Goal: Task Accomplishment & Management: Use online tool/utility

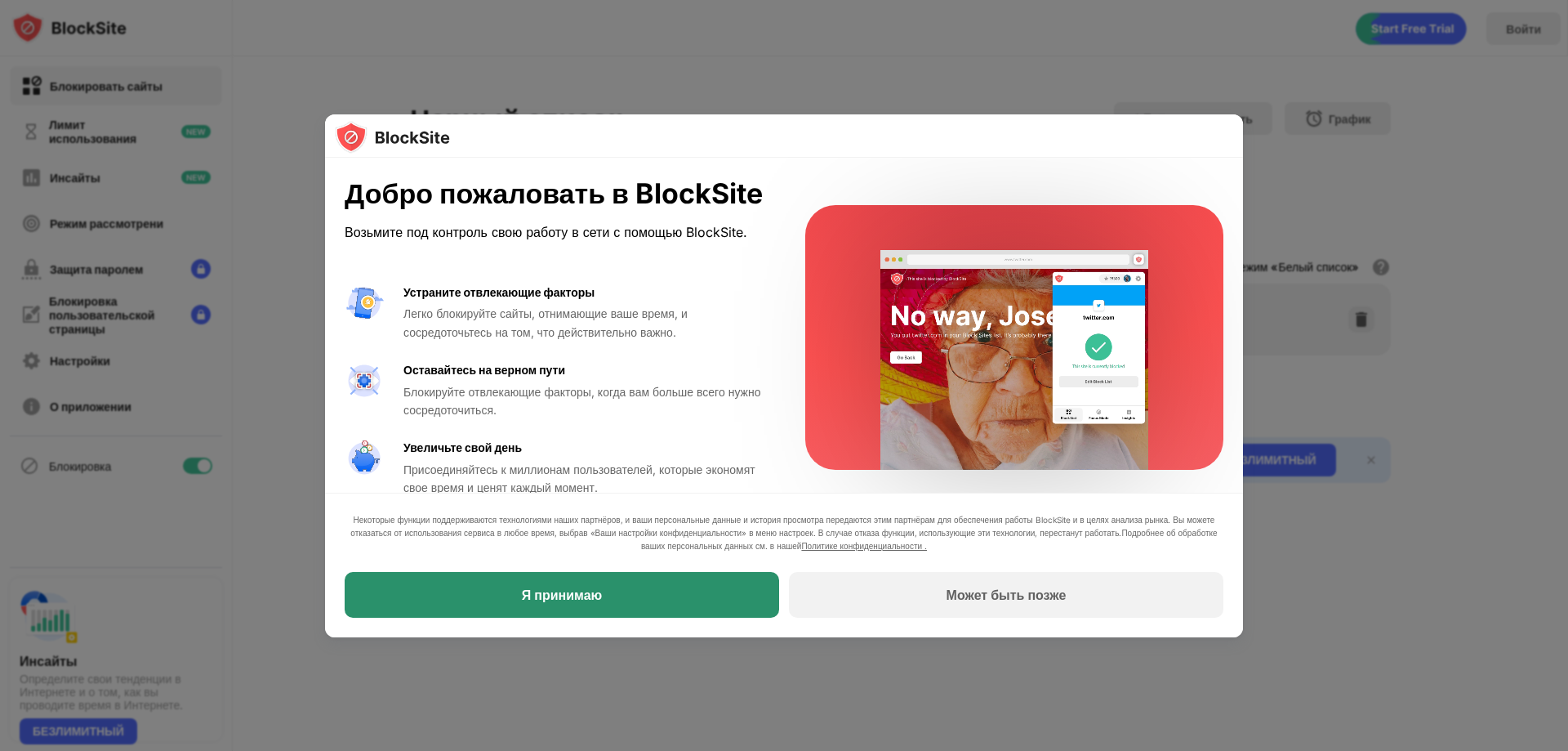
click at [546, 584] on div "Я принимаю" at bounding box center [561, 595] width 435 height 46
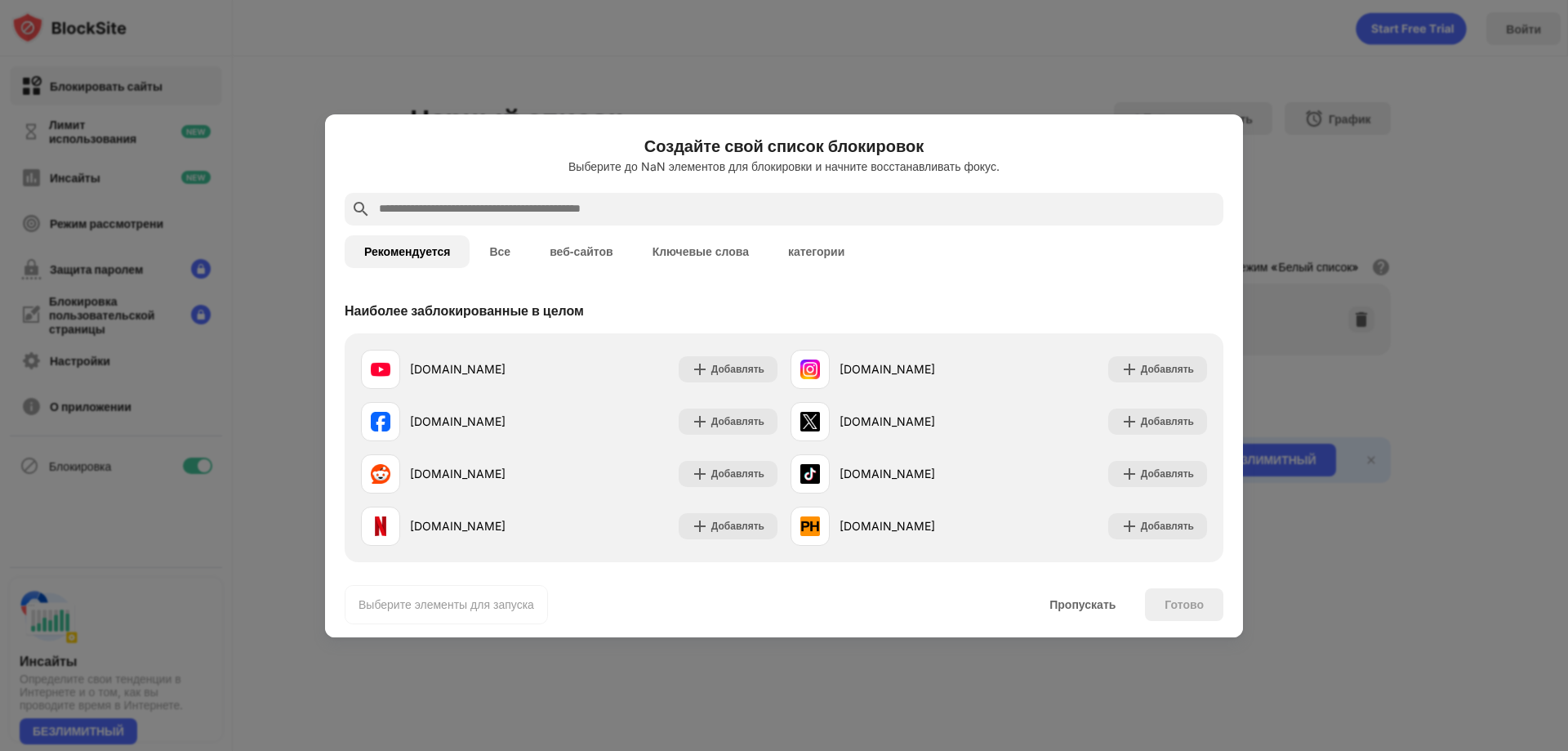
drag, startPoint x: 914, startPoint y: 128, endPoint x: 900, endPoint y: 75, distance: 54.8
click at [900, 750] on div "Создайте свой список блокировок Выберите до NaN элементов для блокировки и начн…" at bounding box center [784, 751] width 1568 height 0
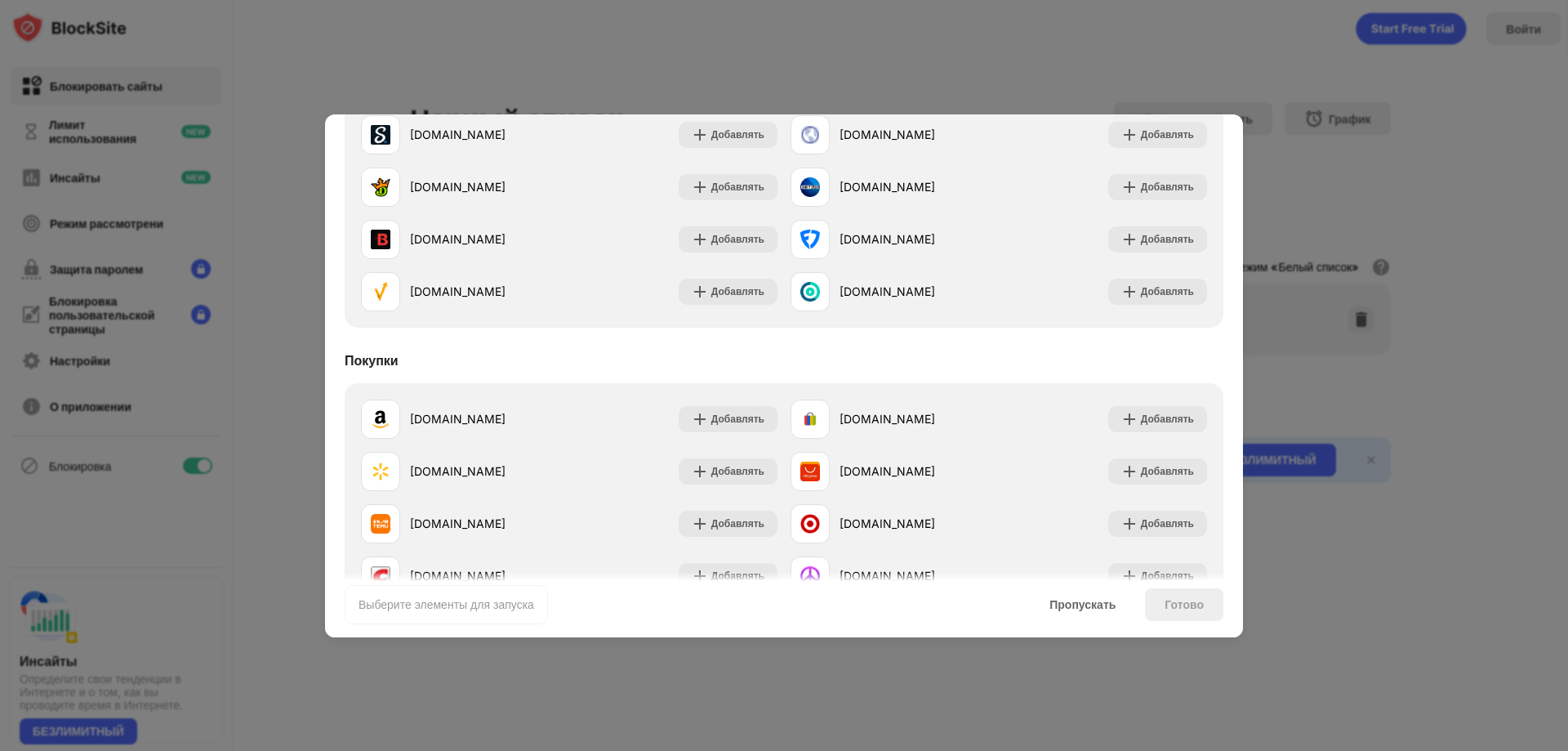
scroll to position [1712, 0]
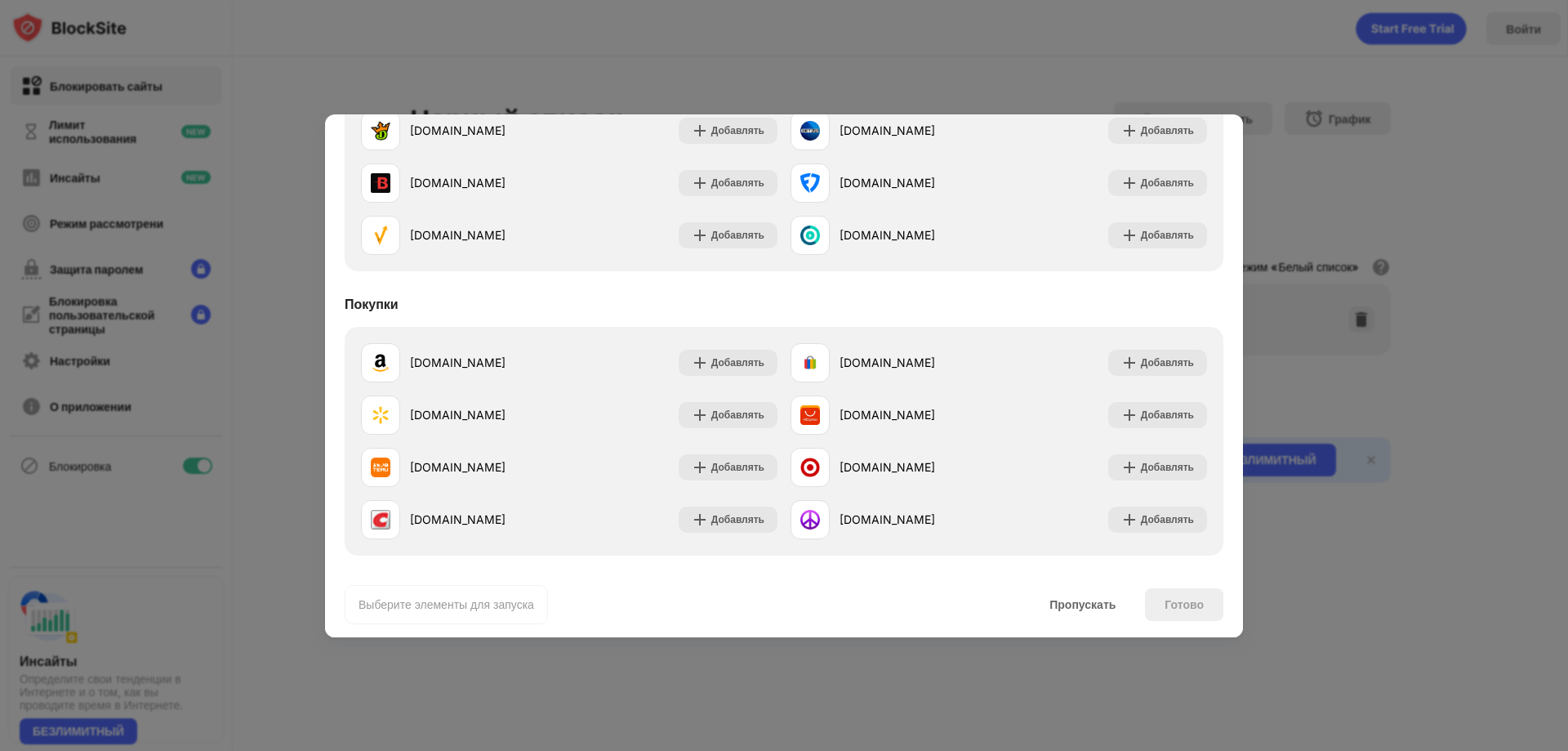
click at [1499, 286] on div at bounding box center [784, 376] width 1568 height 751
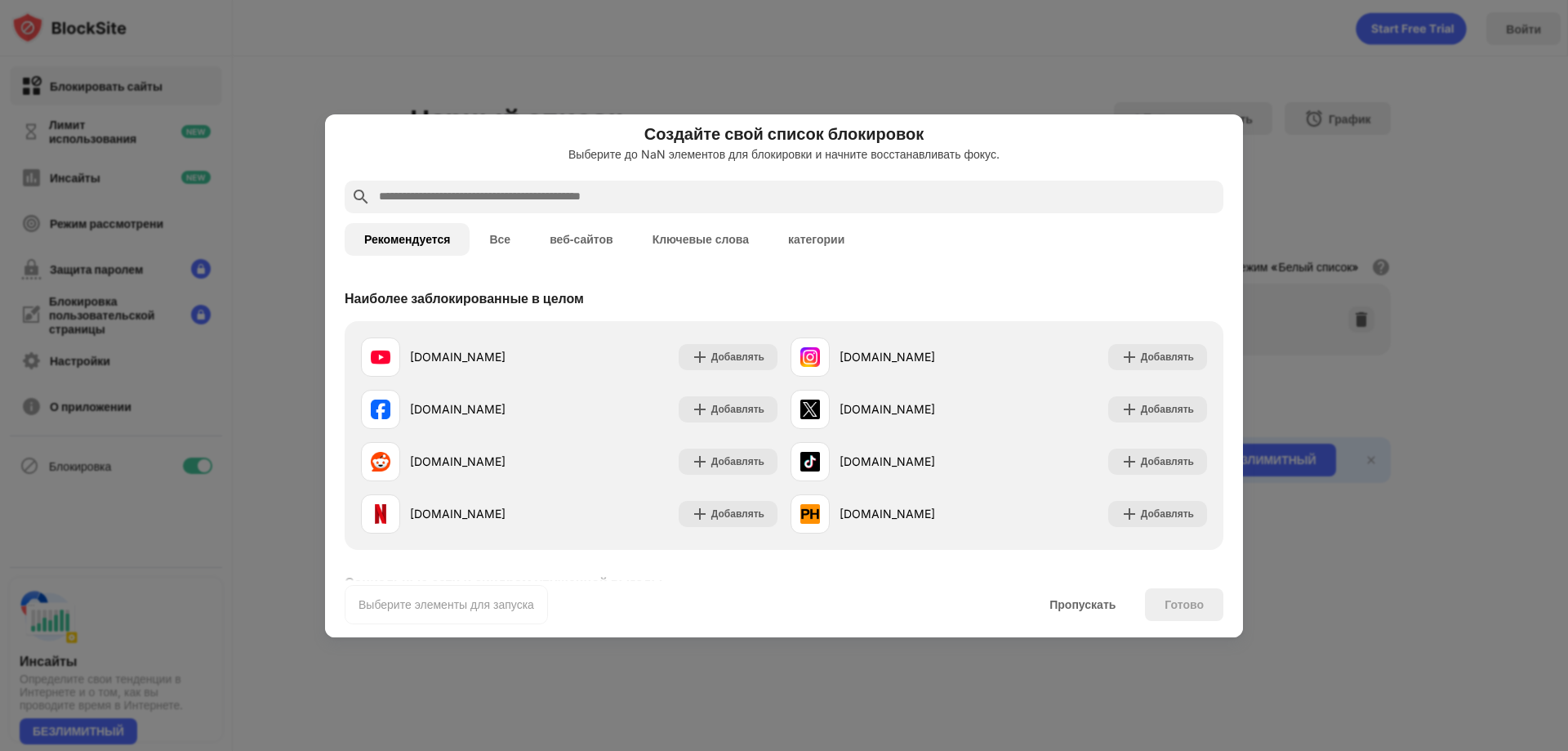
scroll to position [0, 0]
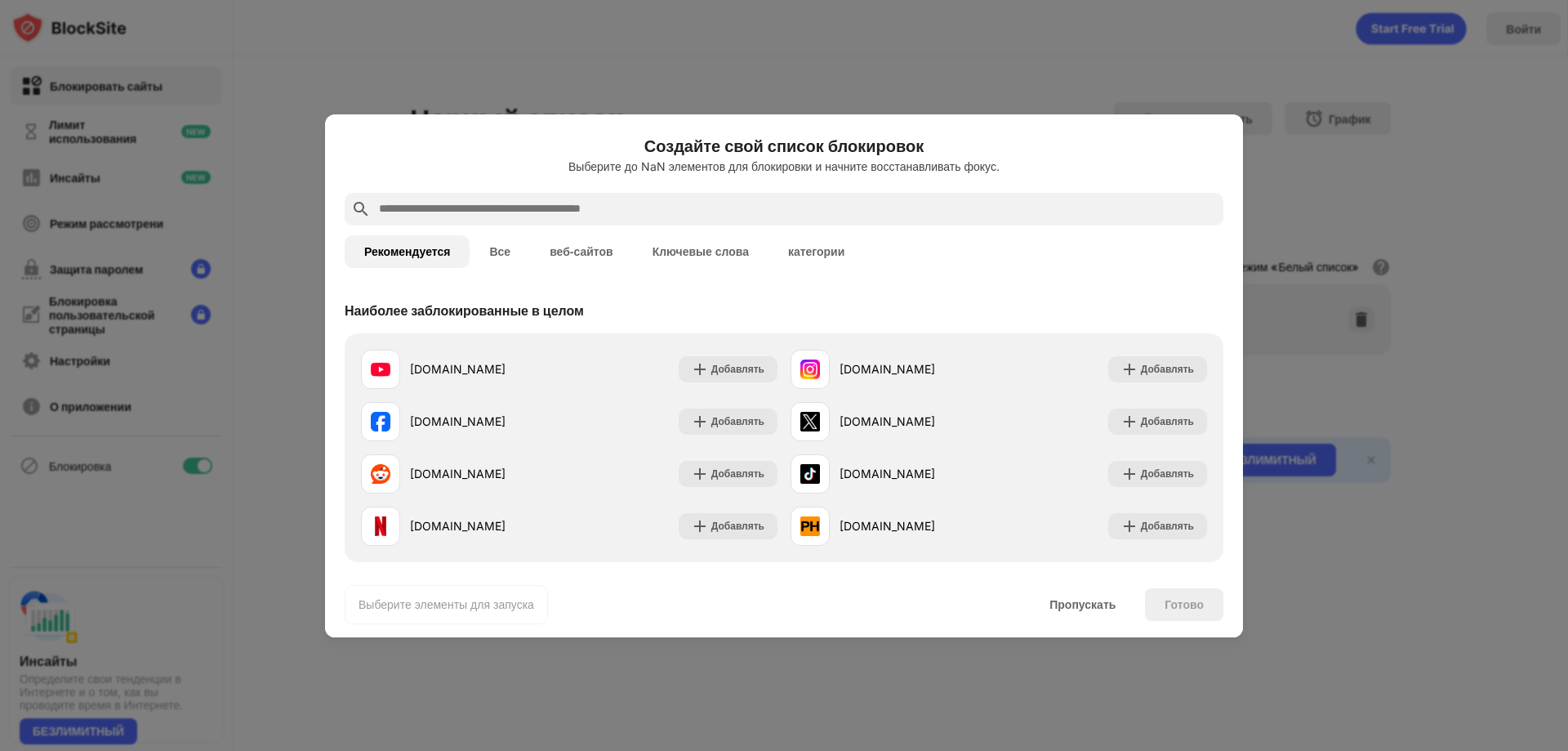
click at [465, 211] on input "text" at bounding box center [797, 209] width 840 height 19
paste input "*********"
type input "*********"
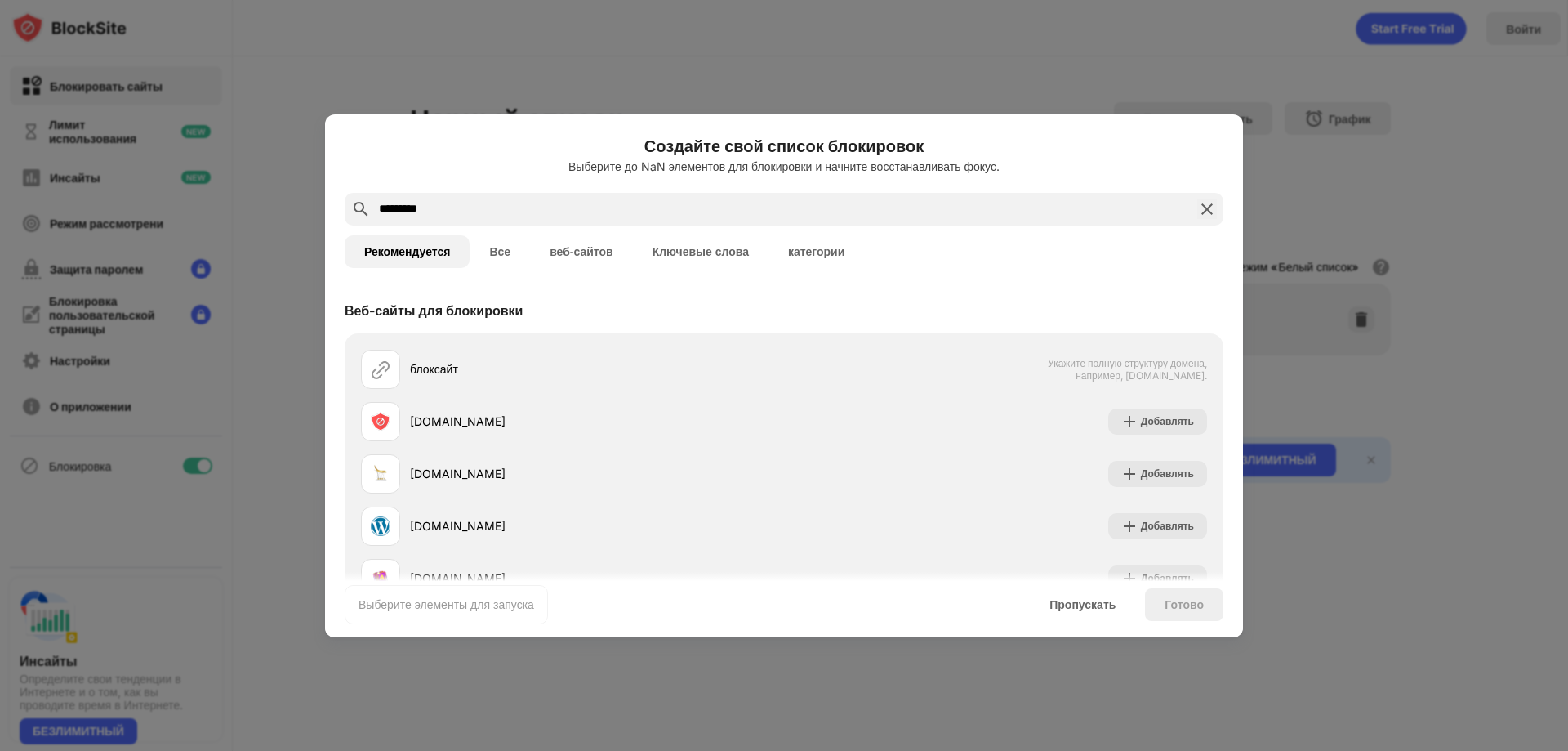
drag, startPoint x: 504, startPoint y: 212, endPoint x: 321, endPoint y: 200, distance: 183.4
click at [321, 750] on div "Создайте свой список блокировок Выберите до NaN элементов для блокировки и начн…" at bounding box center [784, 751] width 1568 height 0
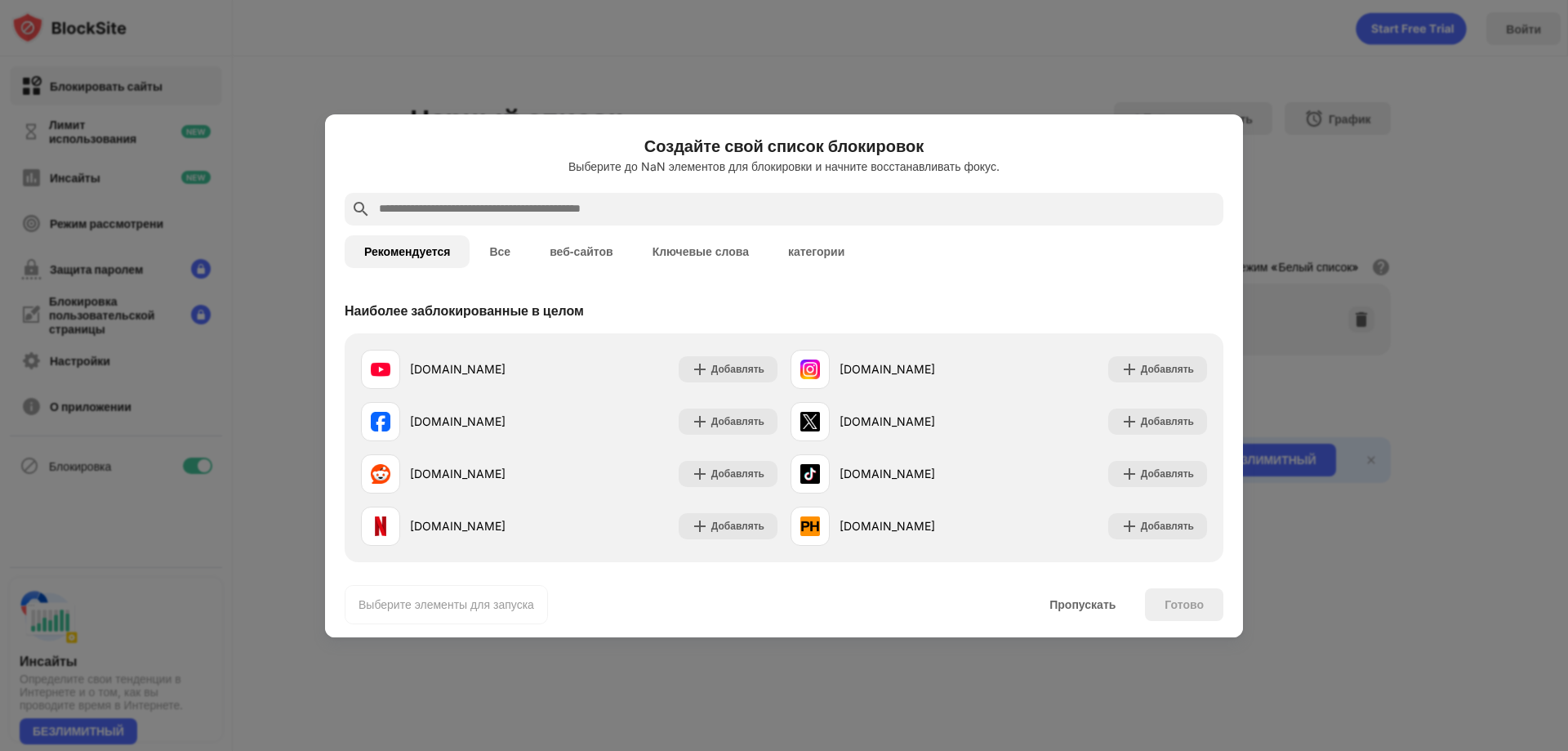
click at [603, 206] on input "text" at bounding box center [797, 209] width 840 height 19
paste input "**********"
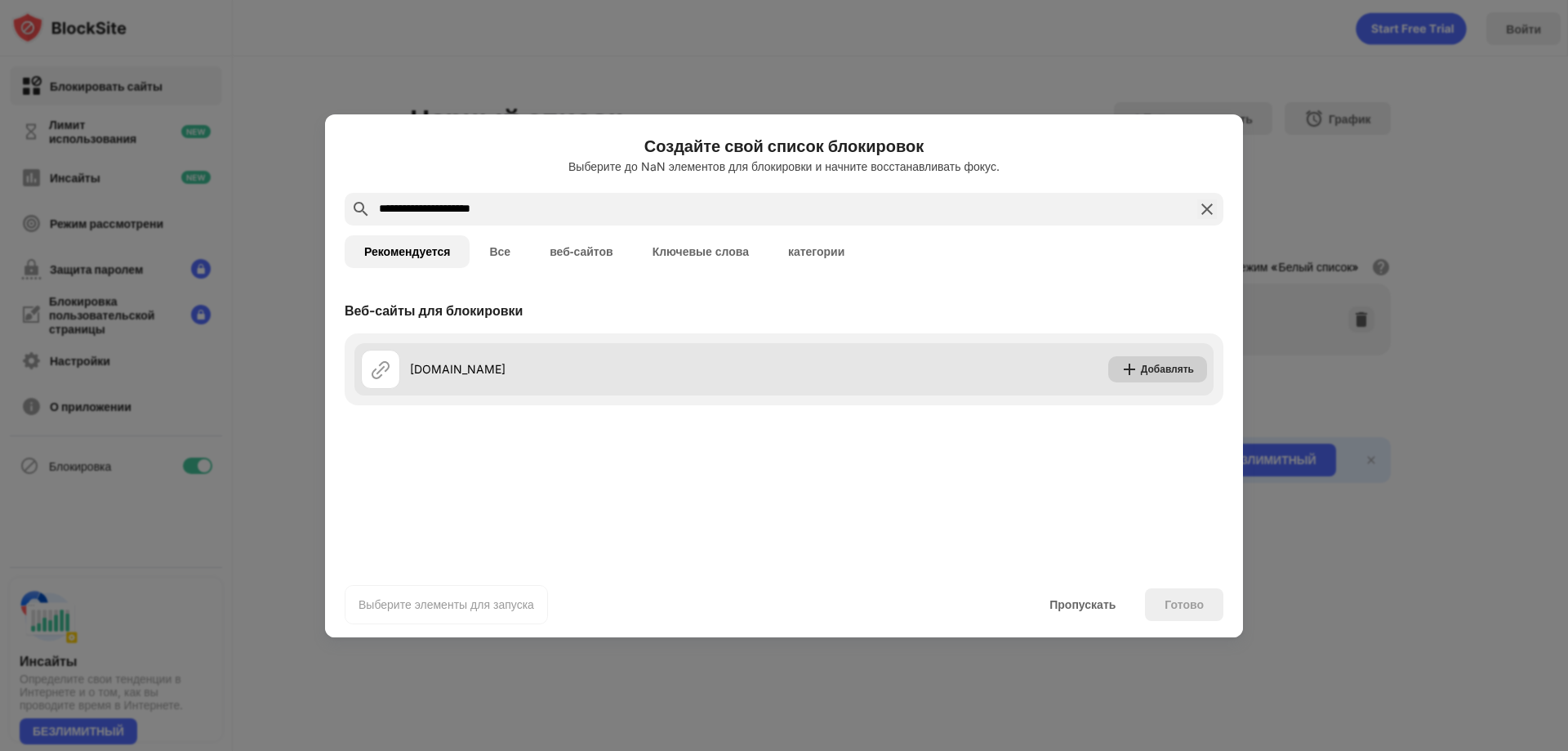
type input "**********"
click at [1130, 373] on img at bounding box center [1129, 369] width 17 height 17
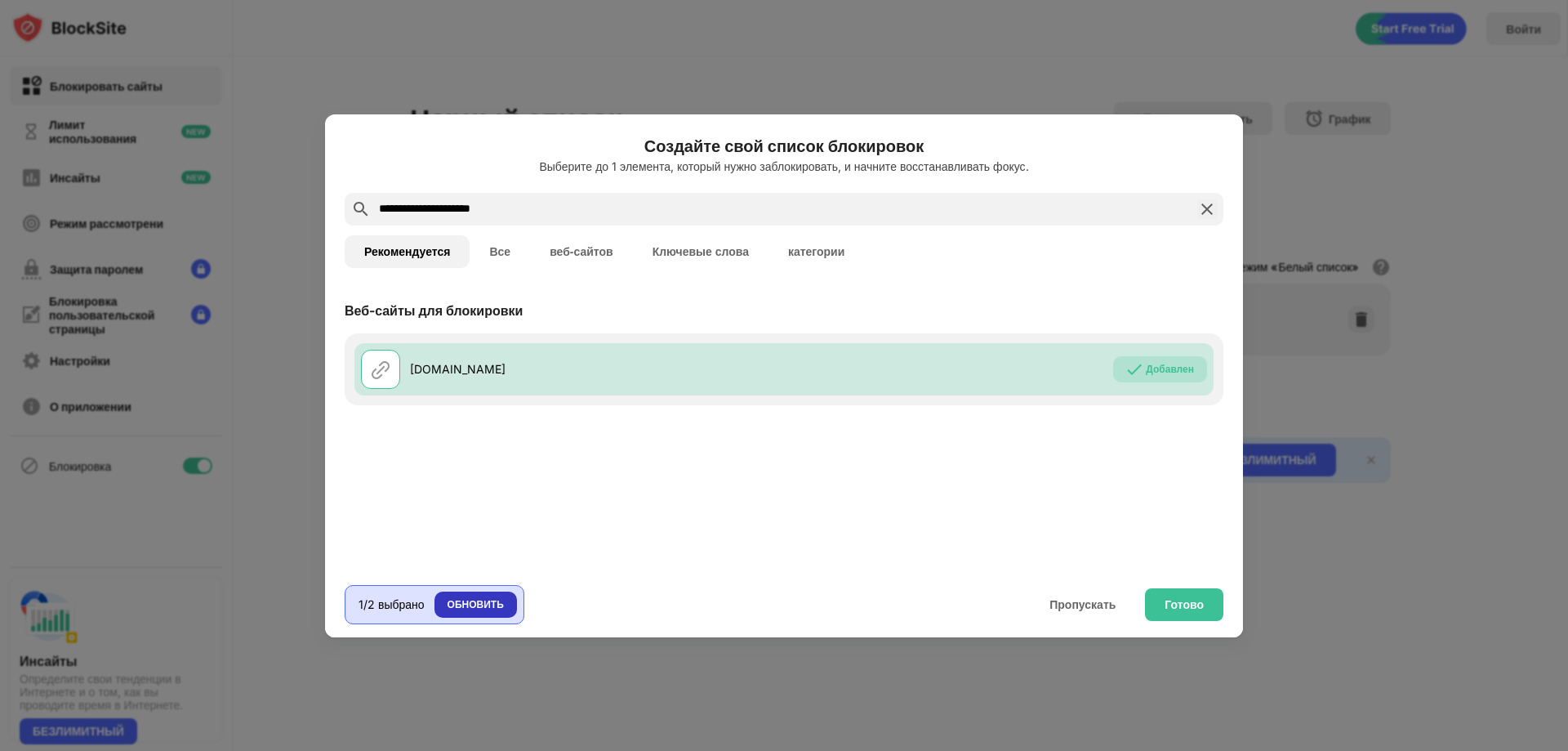
click at [461, 606] on font "ОБНОВИТЬ" at bounding box center [476, 604] width 56 height 12
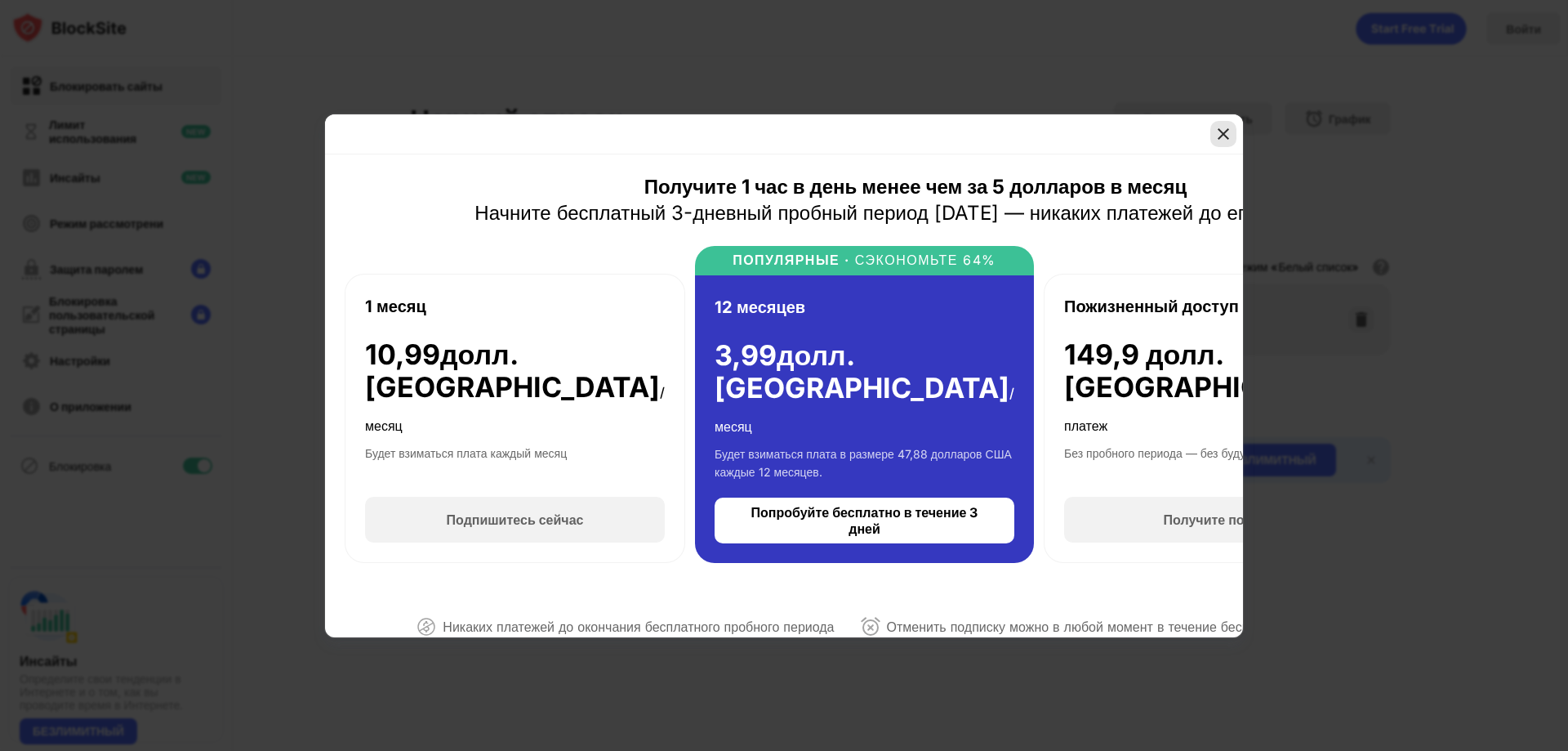
click at [1226, 135] on img at bounding box center [1223, 134] width 17 height 17
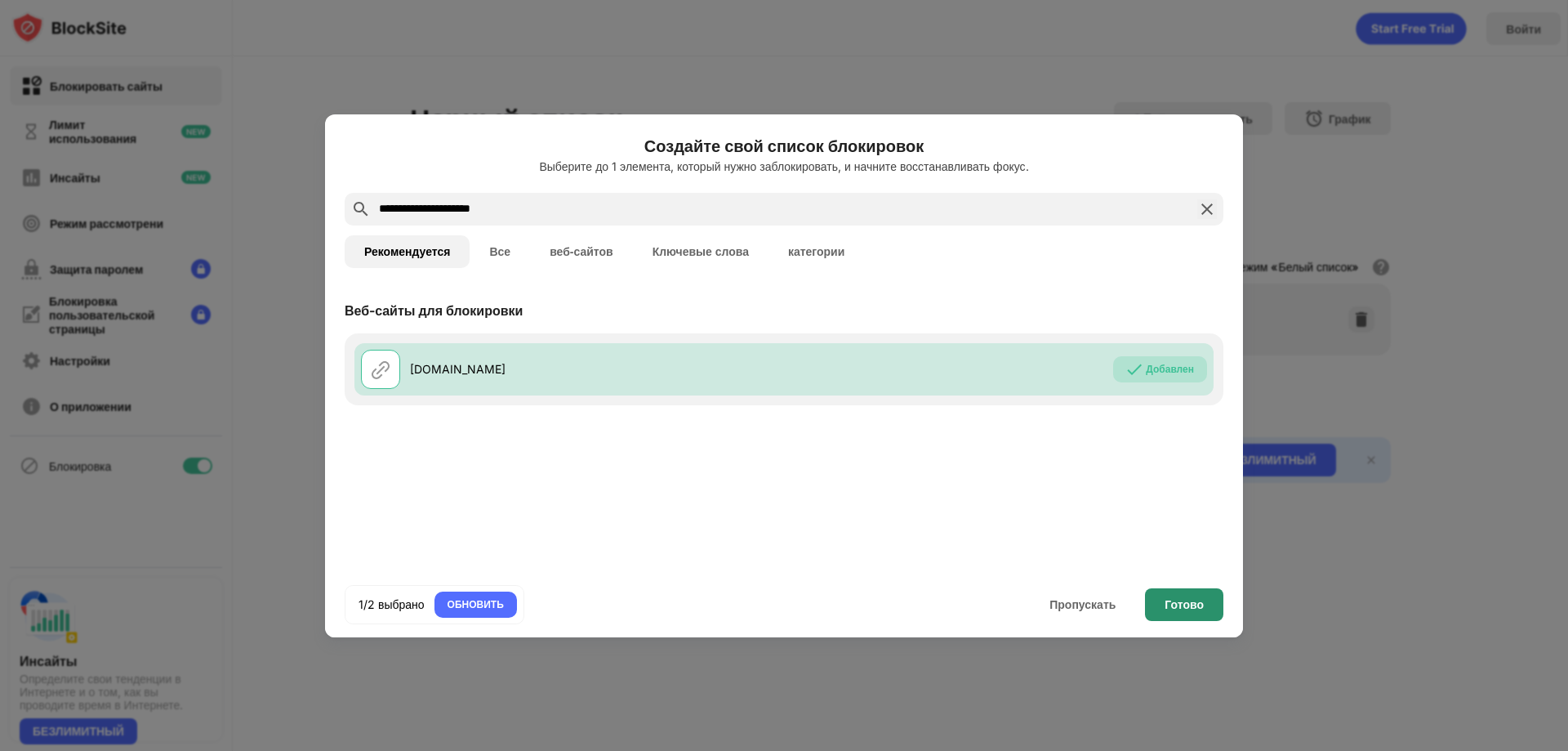
click at [1178, 597] on font "Готово" at bounding box center [1184, 604] width 39 height 14
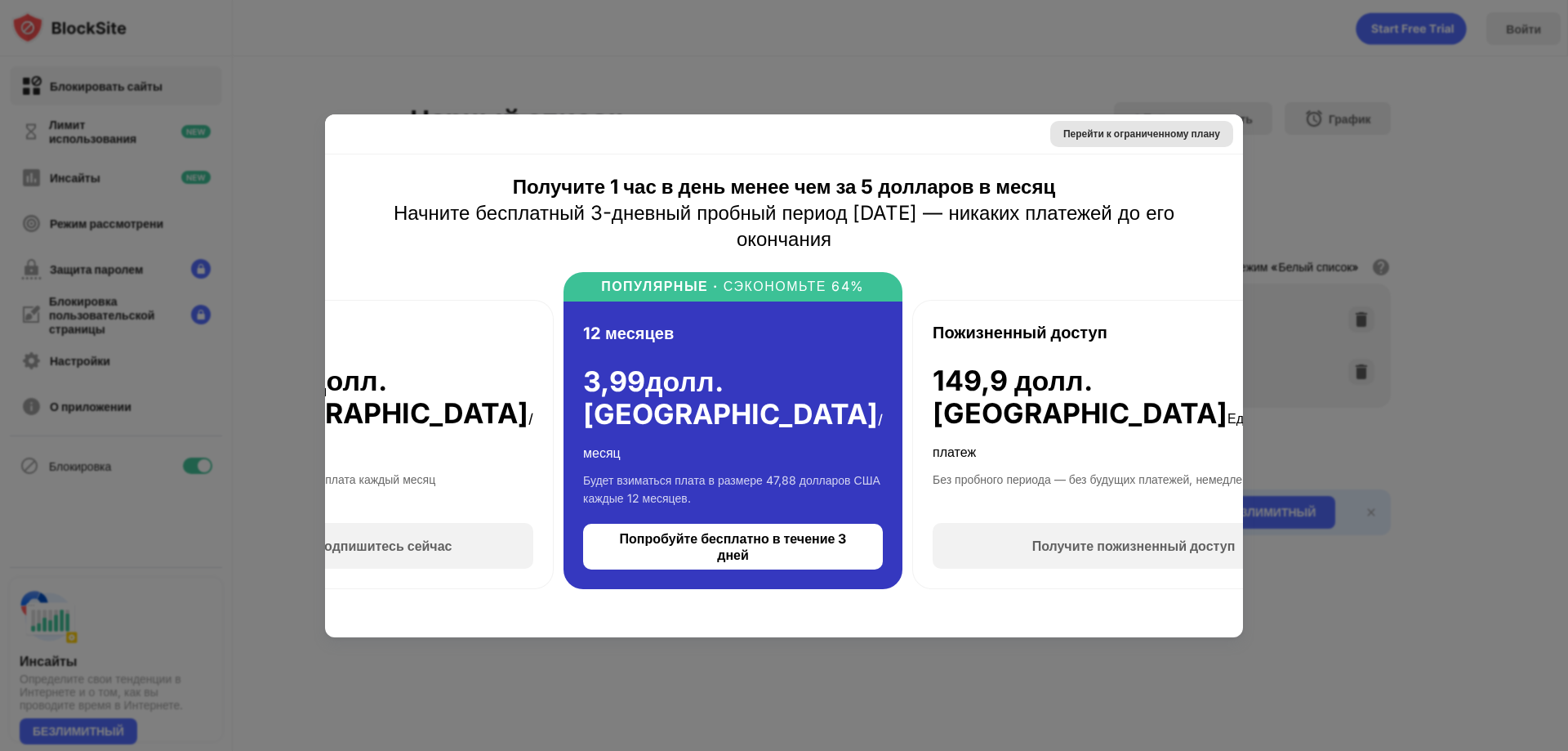
click at [1158, 128] on font "Перейти к ограниченному плану" at bounding box center [1141, 134] width 157 height 12
click at [1158, 128] on div "Перейти к ограниченному плану" at bounding box center [784, 134] width 918 height 40
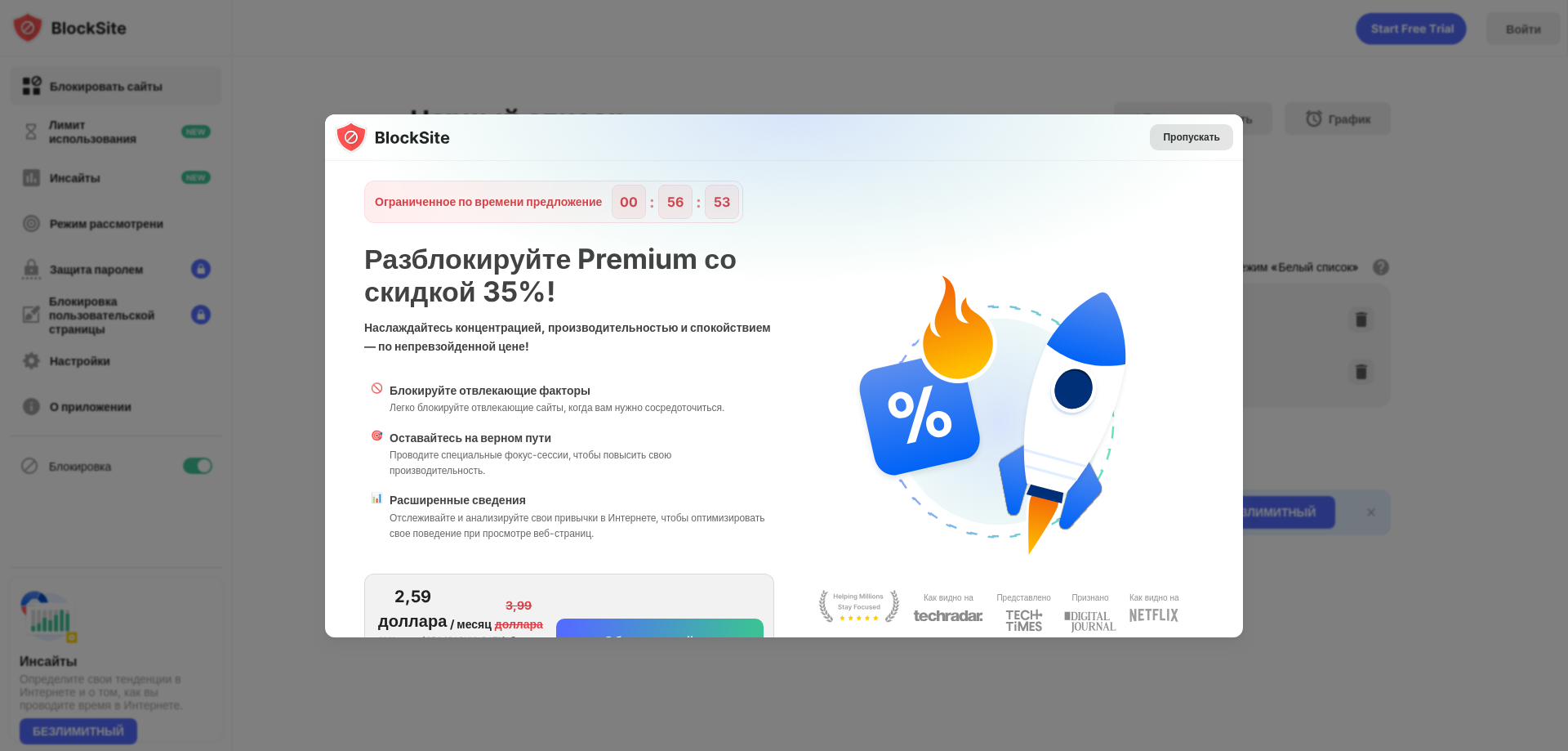
click at [1163, 131] on font "Пропускать" at bounding box center [1191, 137] width 57 height 12
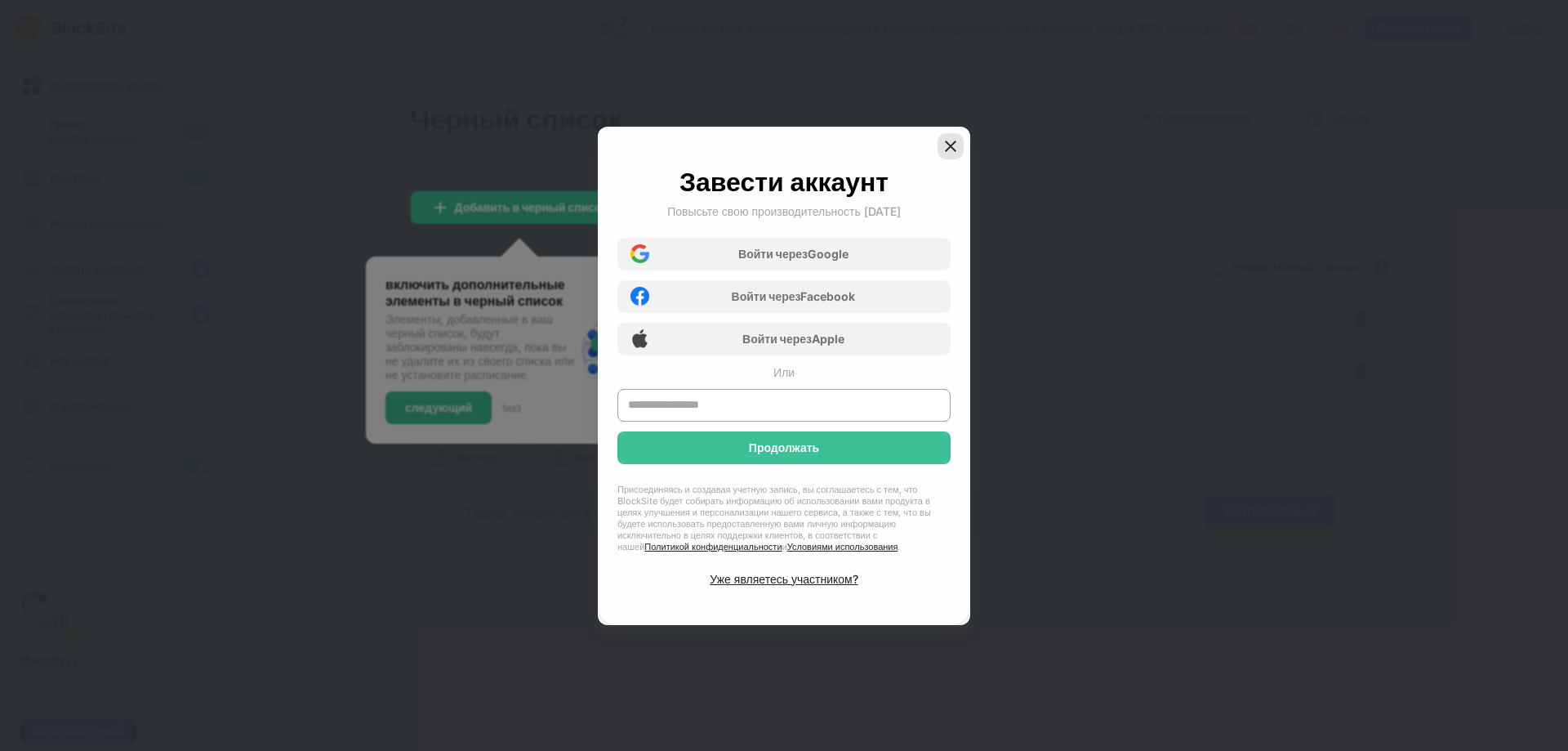
click at [951, 144] on img at bounding box center [950, 146] width 17 height 17
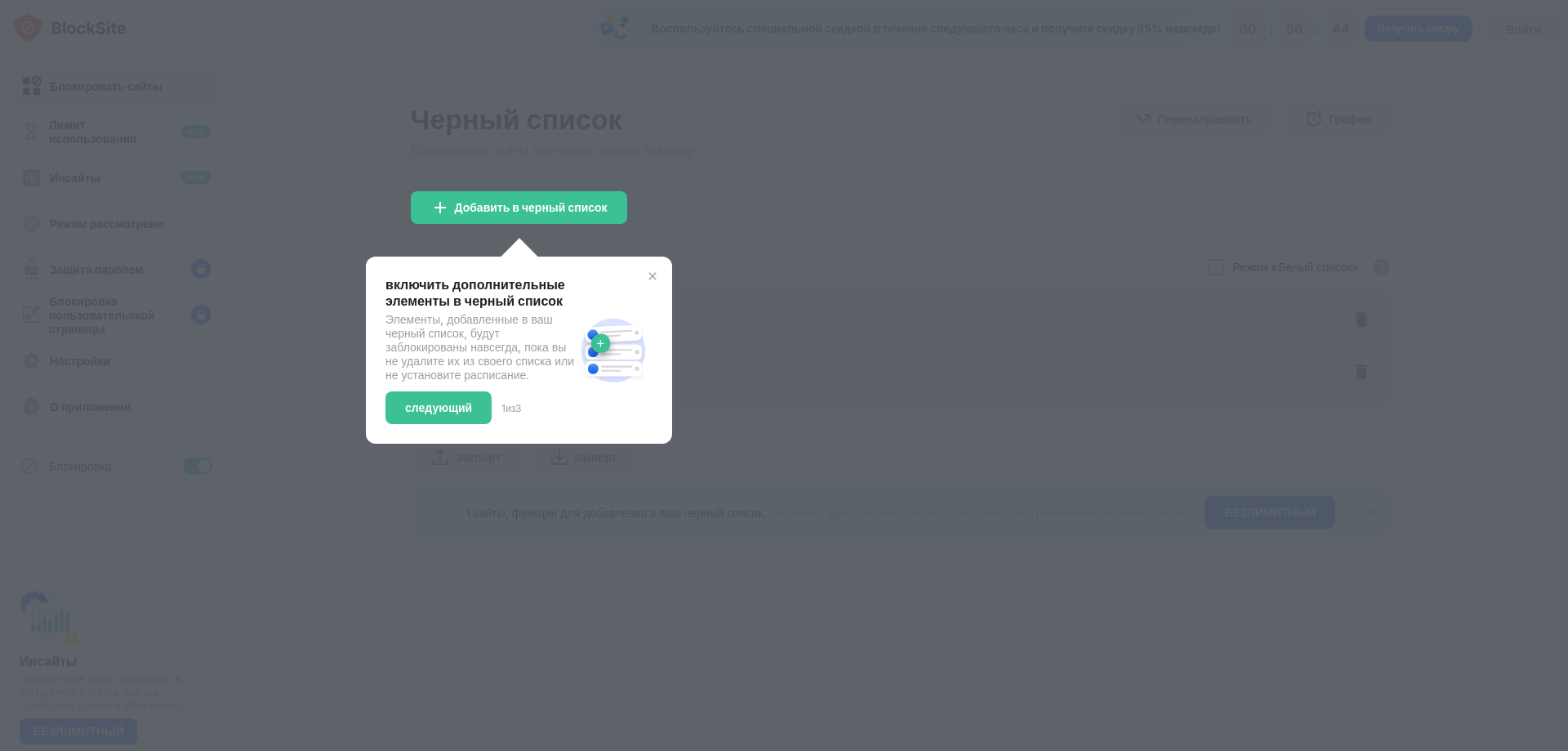
click at [655, 277] on img at bounding box center [652, 276] width 13 height 13
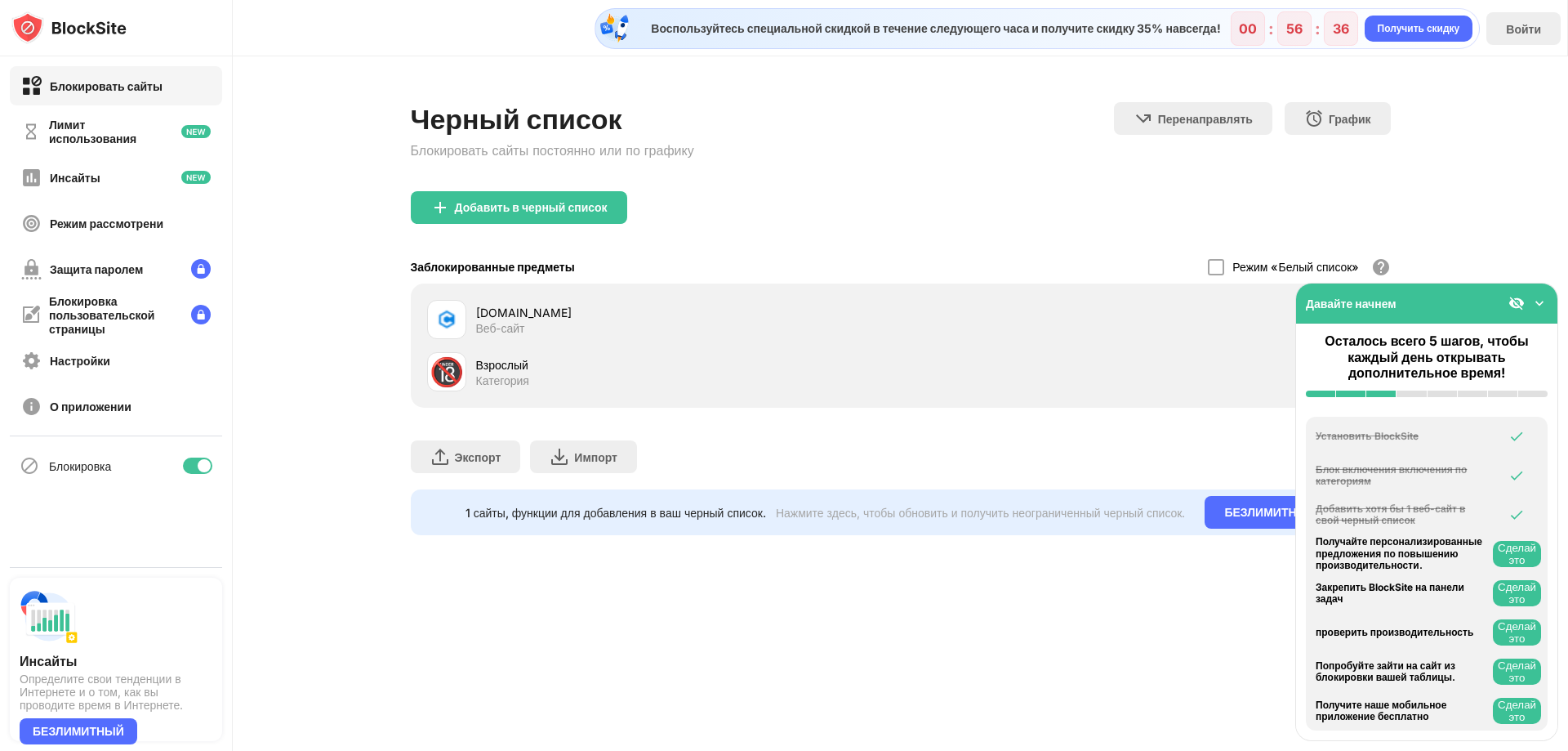
click at [1074, 236] on div "Добавить в черный список" at bounding box center [901, 220] width 980 height 59
click at [1540, 305] on img at bounding box center [1539, 302] width 17 height 17
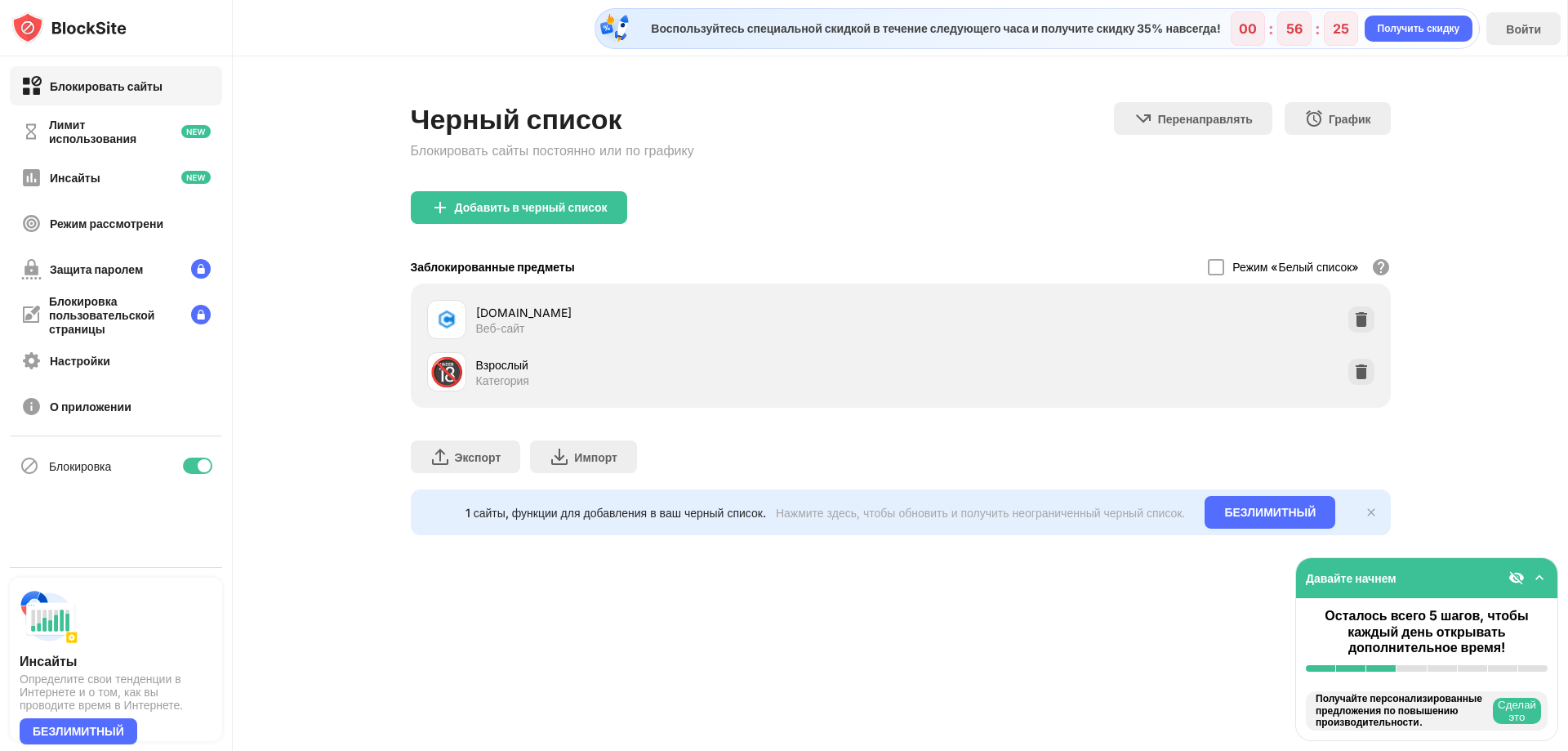
click at [1537, 581] on img at bounding box center [1539, 577] width 17 height 17
